Goal: Task Accomplishment & Management: Complete application form

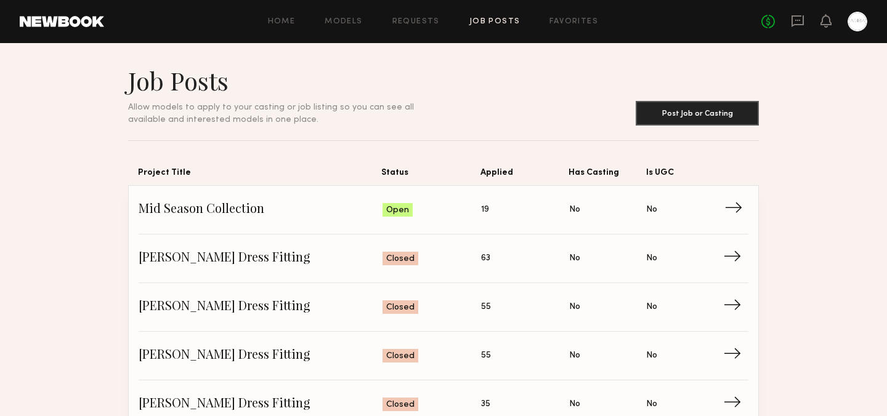
click at [254, 209] on span "Mid Season Collection" at bounding box center [261, 210] width 244 height 18
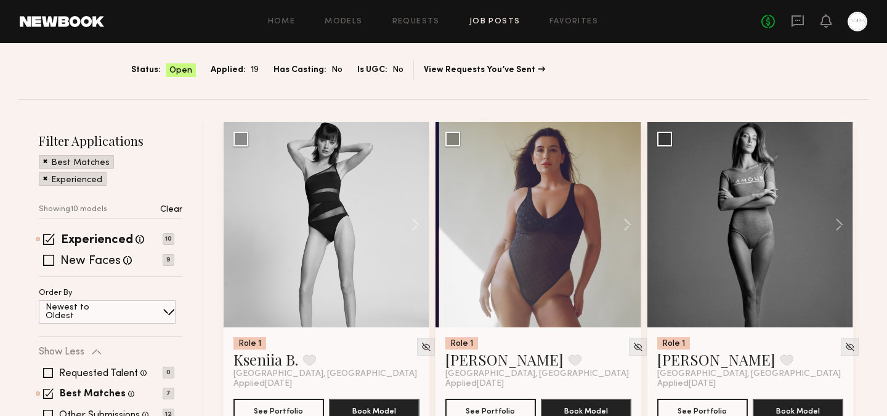
scroll to position [77, 0]
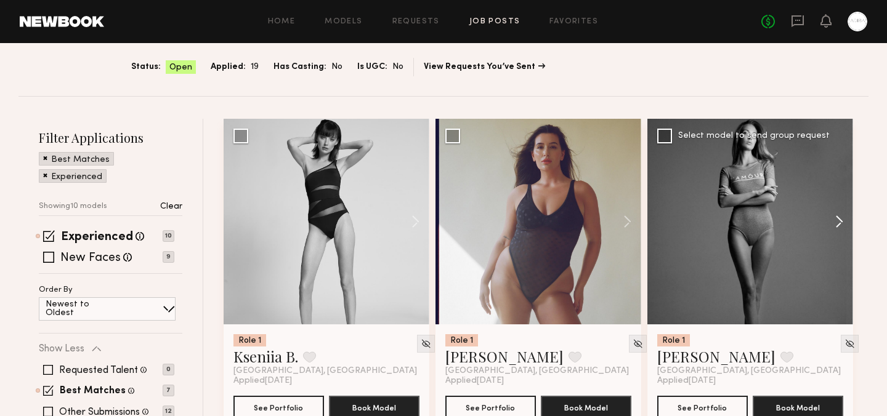
click at [839, 224] on button at bounding box center [833, 222] width 39 height 206
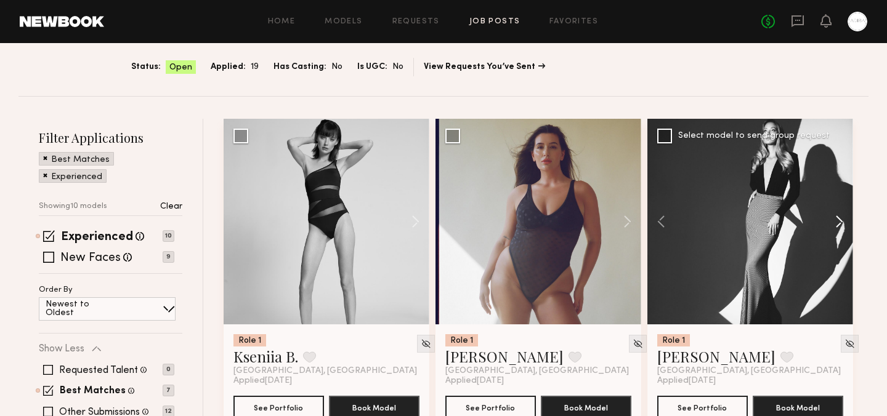
click at [839, 224] on button at bounding box center [833, 222] width 39 height 206
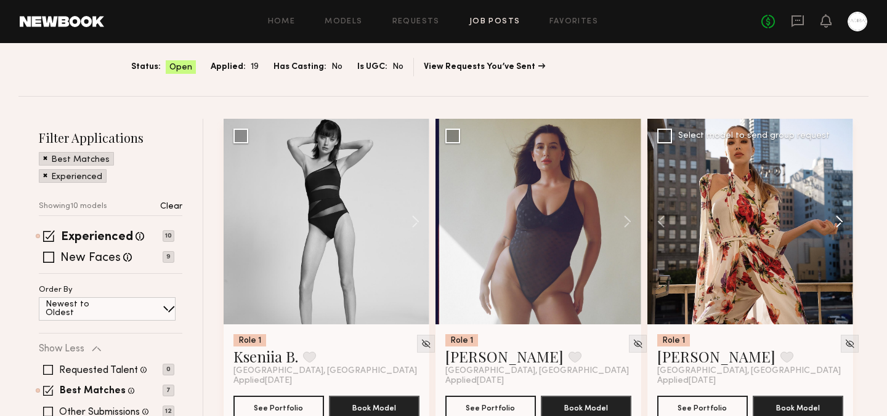
click at [839, 224] on button at bounding box center [833, 222] width 39 height 206
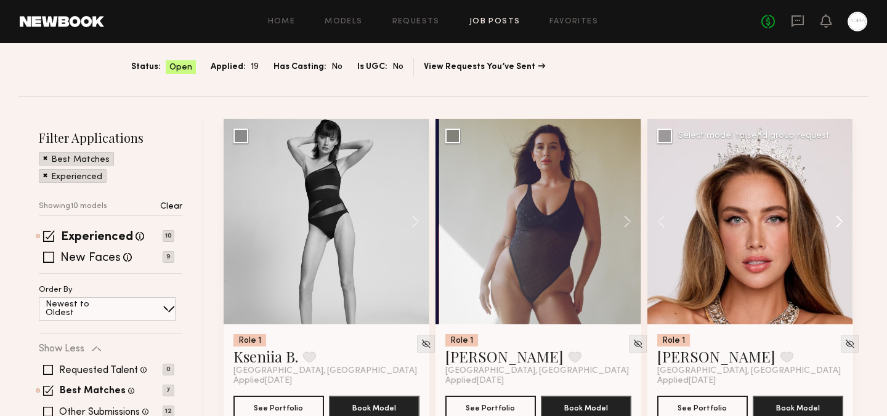
click at [839, 224] on button at bounding box center [833, 222] width 39 height 206
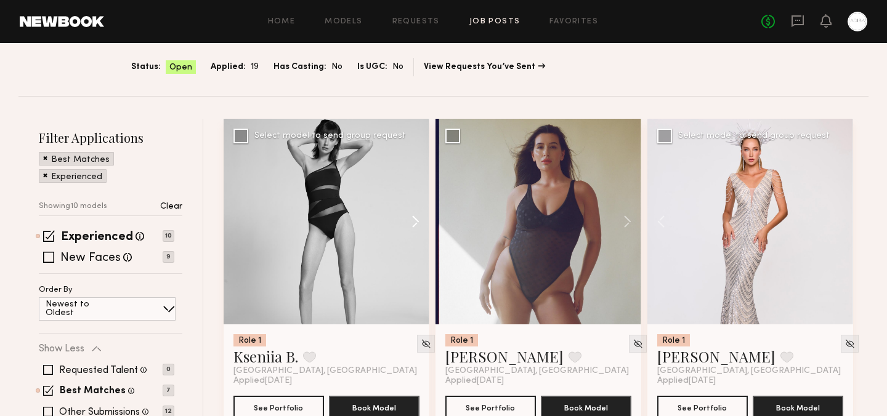
click at [413, 221] on button at bounding box center [409, 222] width 39 height 206
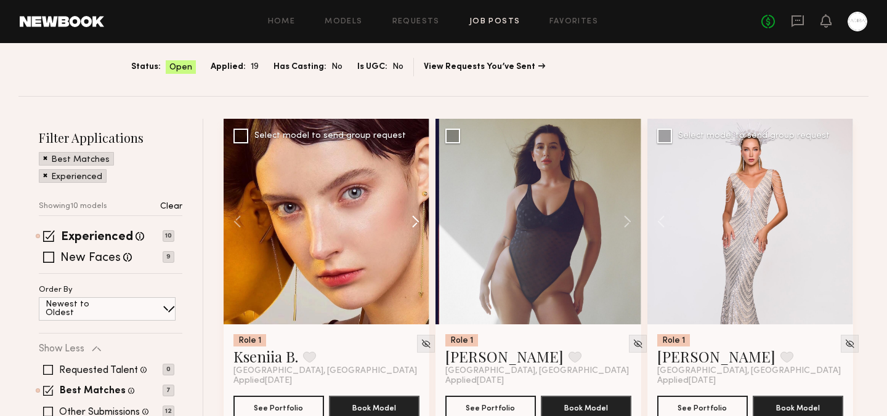
click at [413, 221] on button at bounding box center [409, 222] width 39 height 206
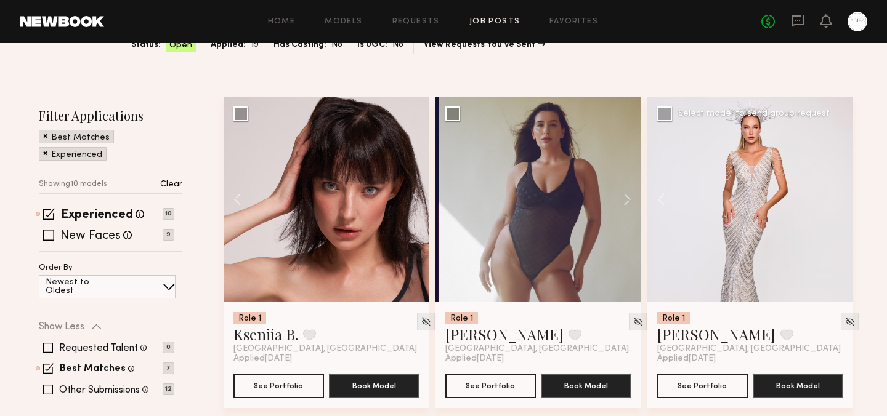
scroll to position [132, 0]
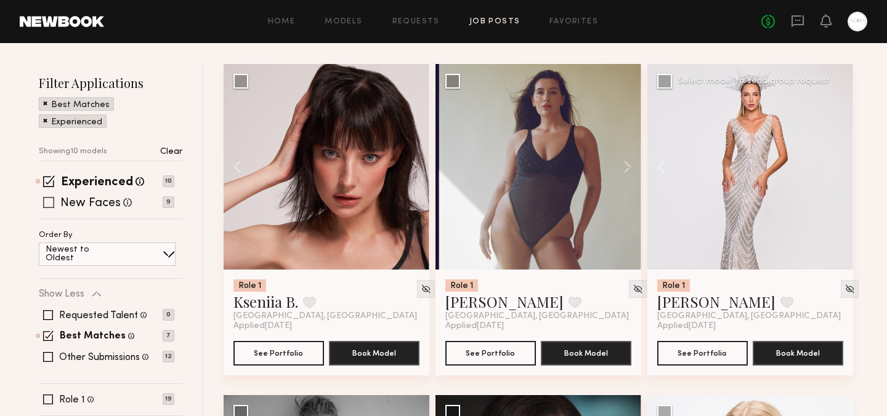
click at [52, 206] on span at bounding box center [48, 202] width 11 height 11
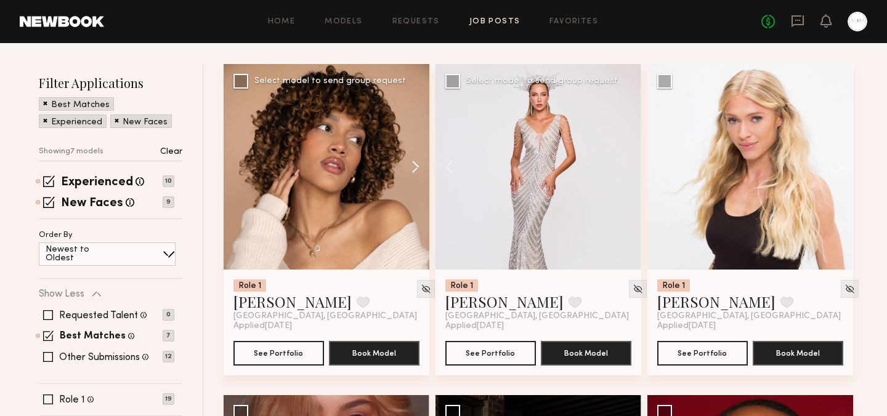
click at [416, 165] on button at bounding box center [409, 167] width 39 height 206
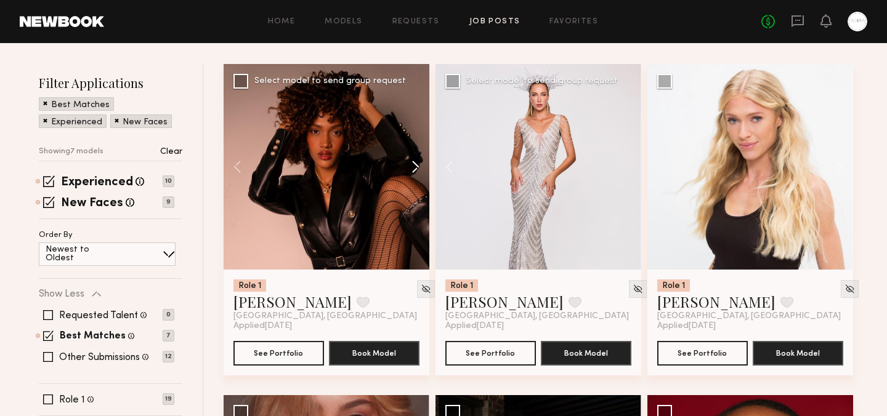
click at [416, 165] on button at bounding box center [409, 167] width 39 height 206
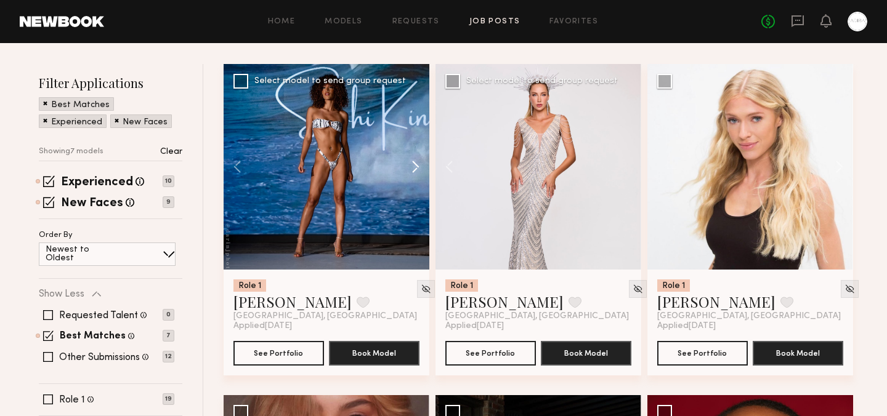
click at [416, 164] on button at bounding box center [409, 167] width 39 height 206
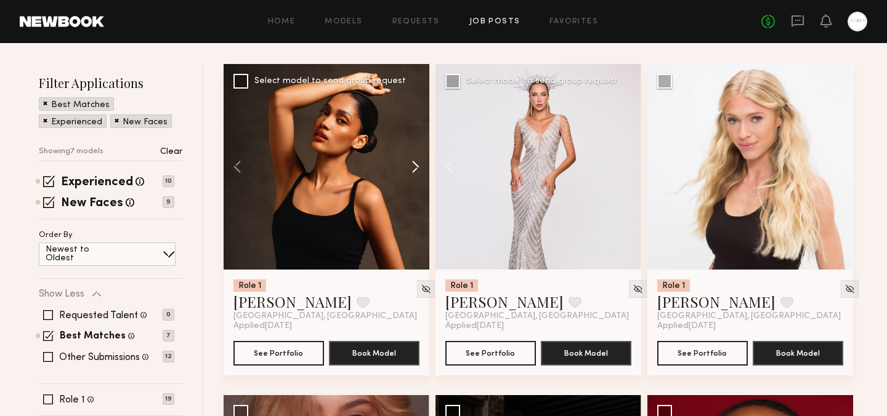
click at [416, 164] on button at bounding box center [409, 167] width 39 height 206
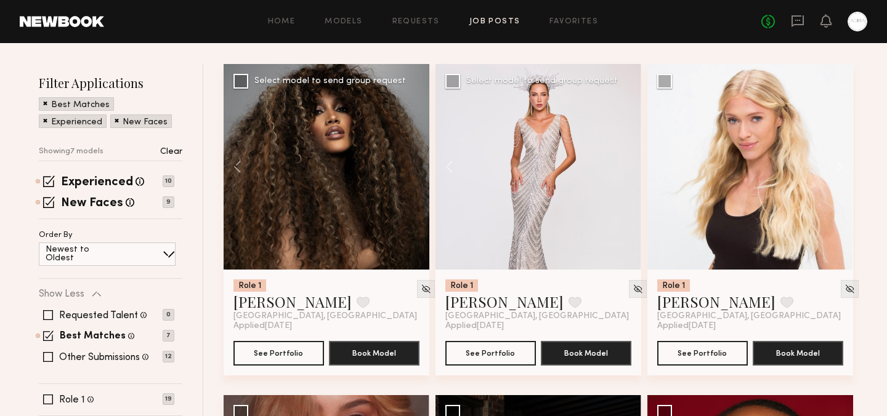
click at [416, 164] on div at bounding box center [327, 167] width 206 height 206
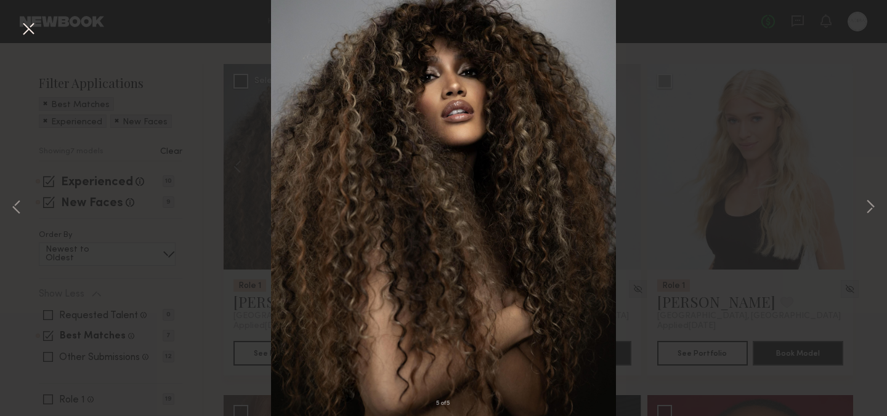
click at [32, 30] on button at bounding box center [28, 29] width 20 height 22
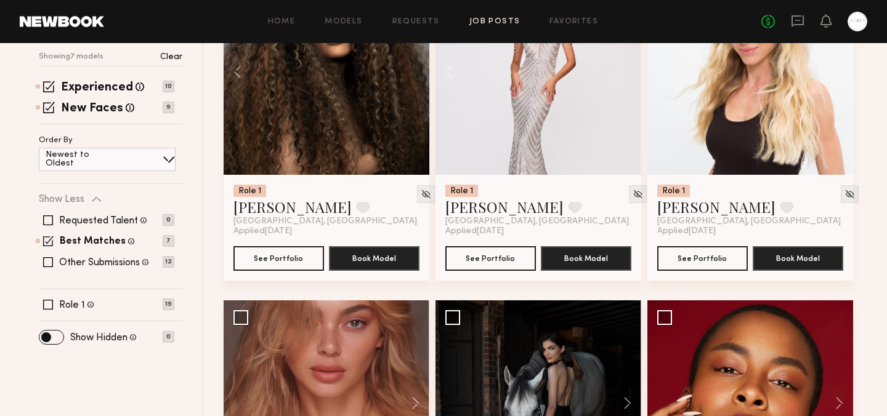
scroll to position [172, 0]
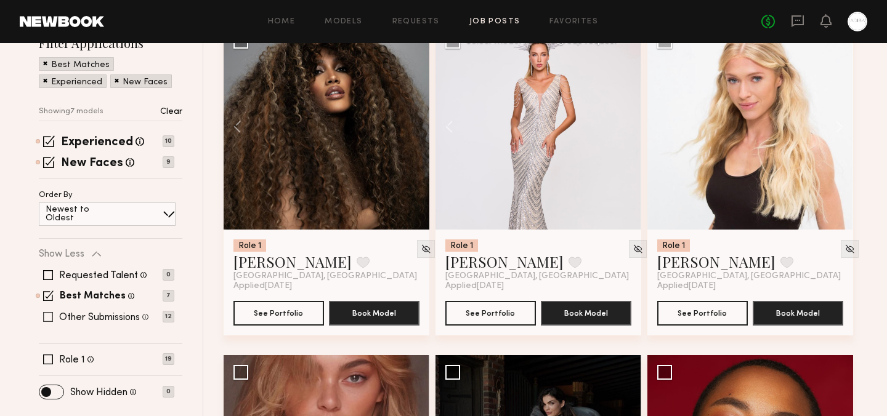
click at [47, 315] on span at bounding box center [48, 317] width 10 height 10
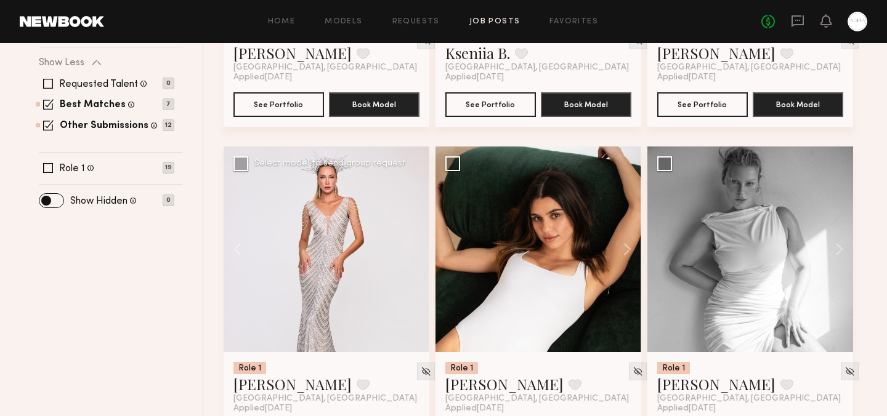
scroll to position [391, 0]
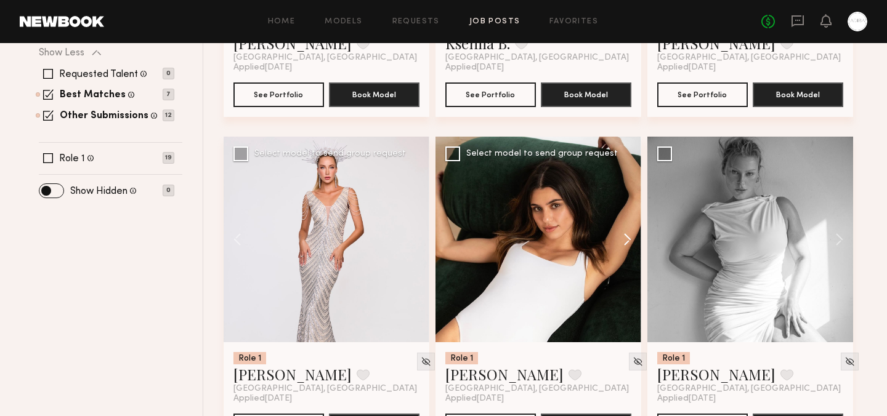
click at [628, 242] on button at bounding box center [621, 240] width 39 height 206
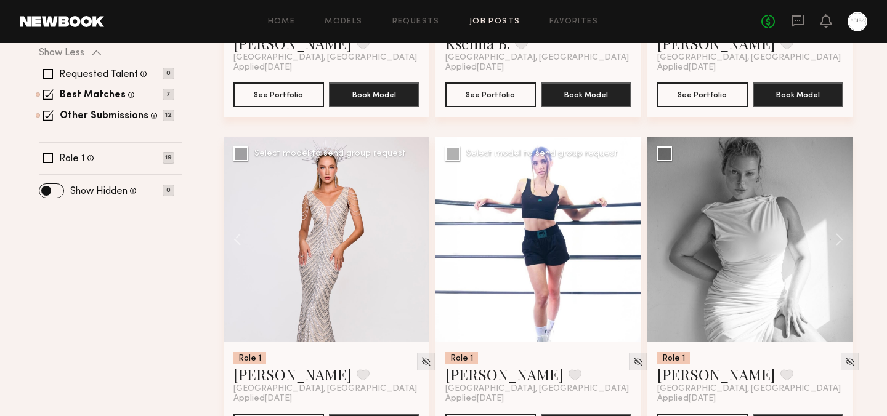
click at [628, 242] on button at bounding box center [621, 240] width 39 height 206
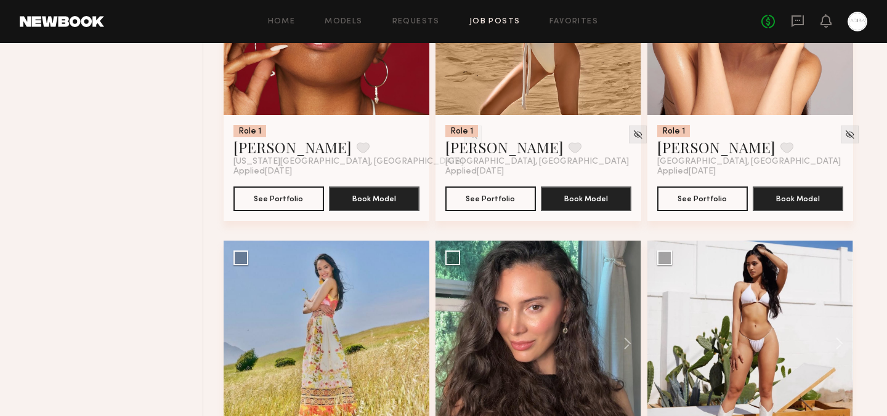
scroll to position [0, 0]
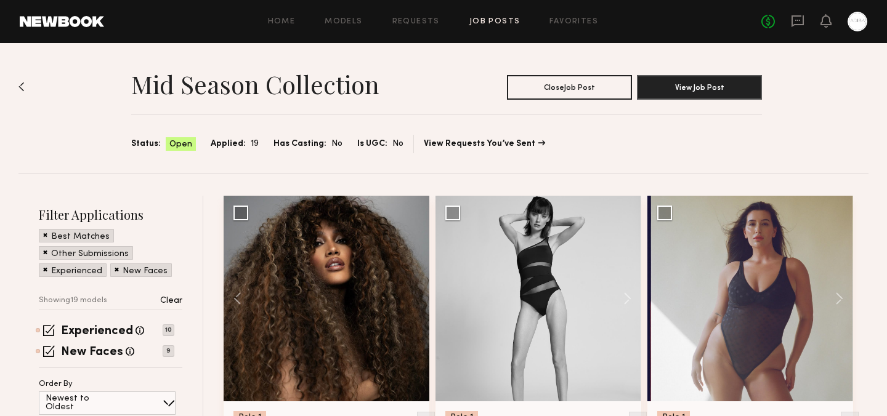
click at [18, 87] on img at bounding box center [21, 87] width 6 height 10
